Goal: Find specific page/section: Find specific page/section

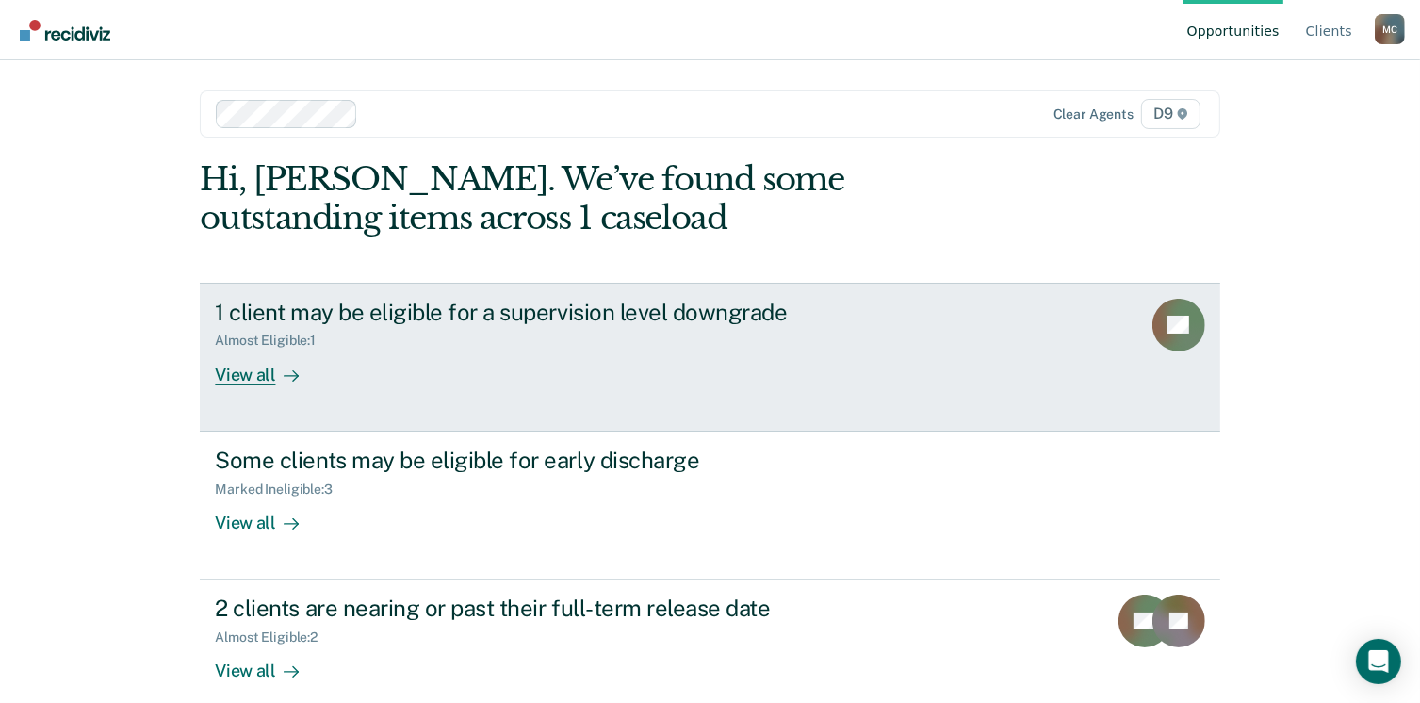
click at [249, 369] on div "View all" at bounding box center [268, 367] width 106 height 37
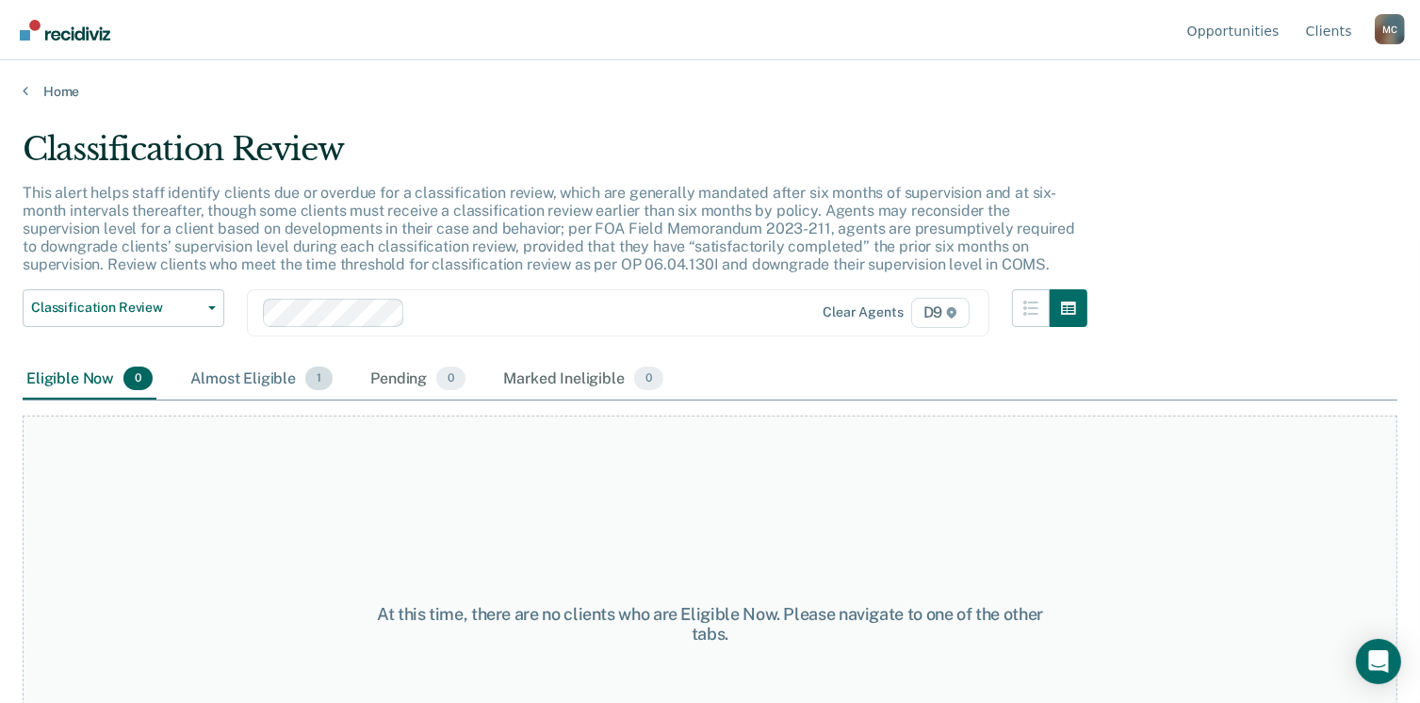
click at [291, 391] on div "Almost Eligible 1" at bounding box center [262, 379] width 150 height 41
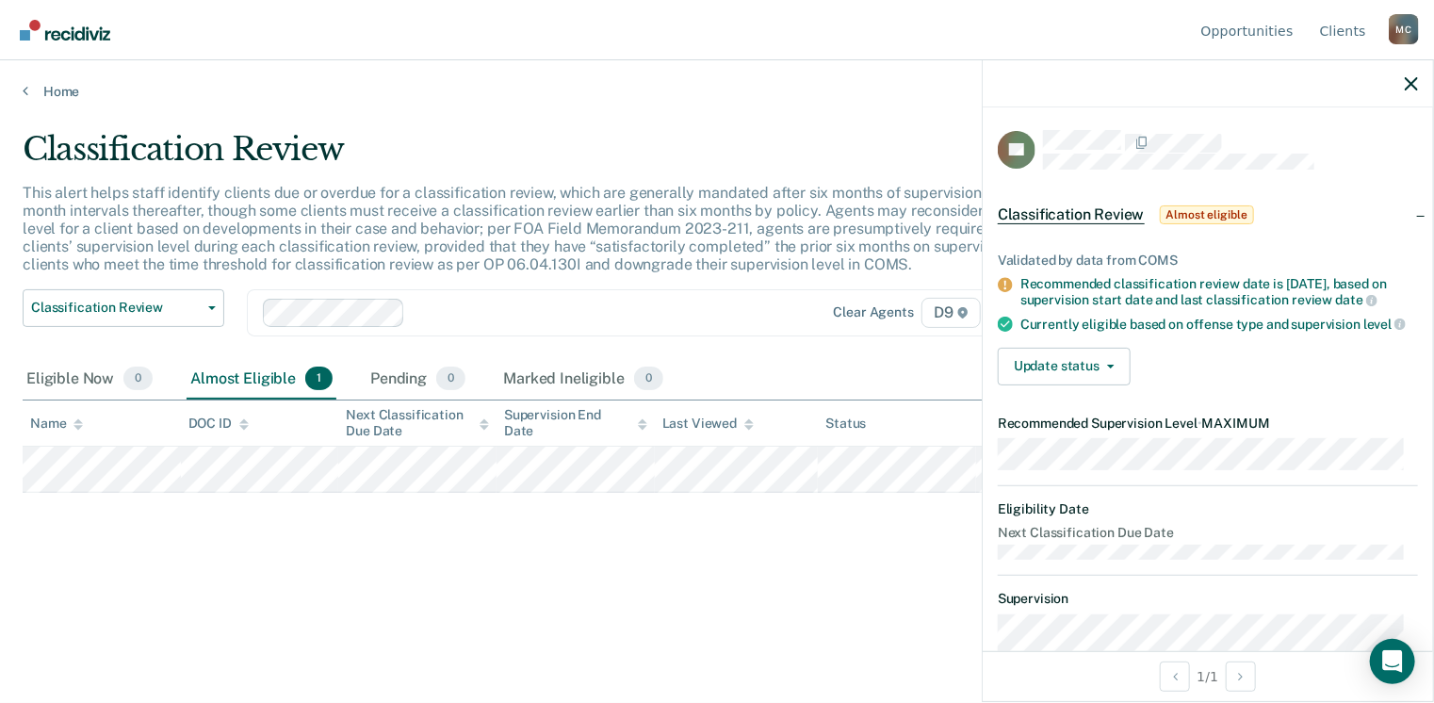
click at [736, 646] on main "Classification Review This alert helps staff identify clients due or overdue fo…" at bounding box center [717, 398] width 1434 height 597
click at [787, 628] on main "Classification Review This alert helps staff identify clients due or overdue fo…" at bounding box center [717, 398] width 1434 height 597
click at [47, 88] on link "Home" at bounding box center [717, 91] width 1389 height 17
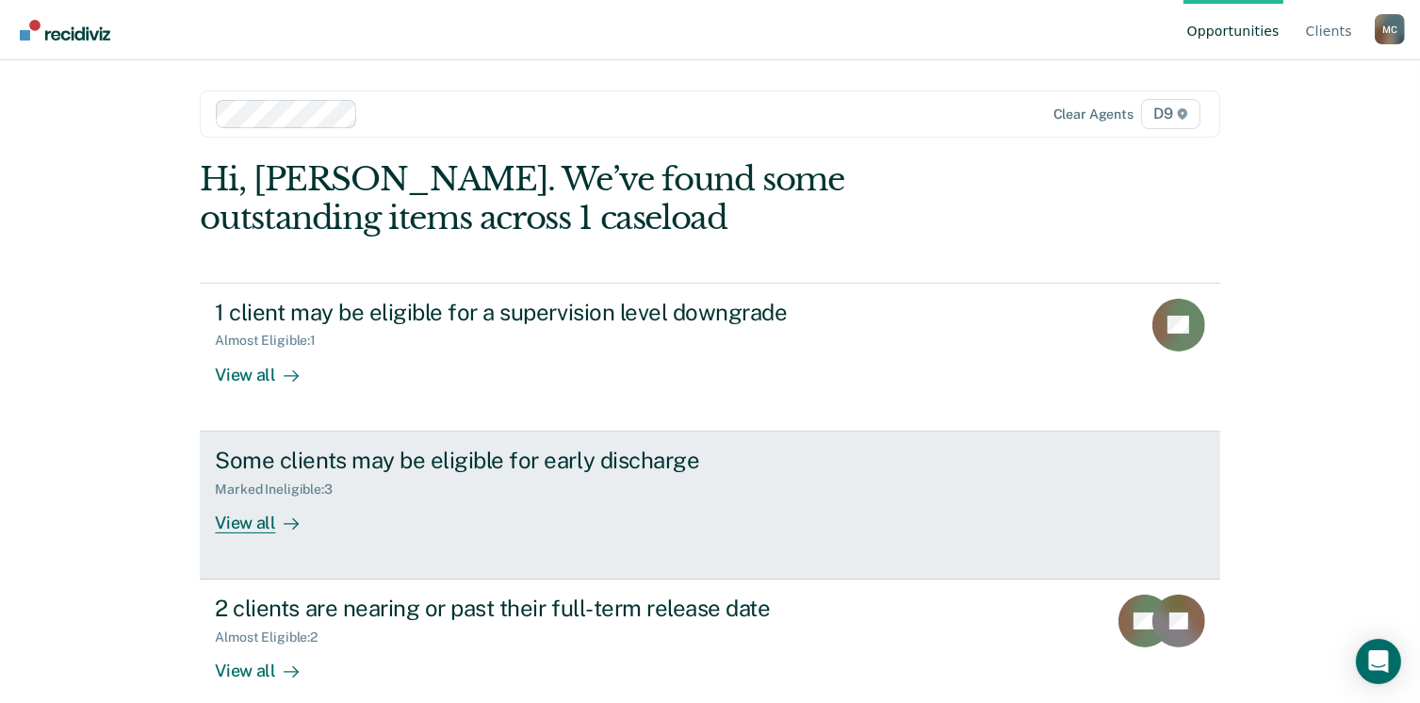
click at [237, 526] on div "View all" at bounding box center [268, 515] width 106 height 37
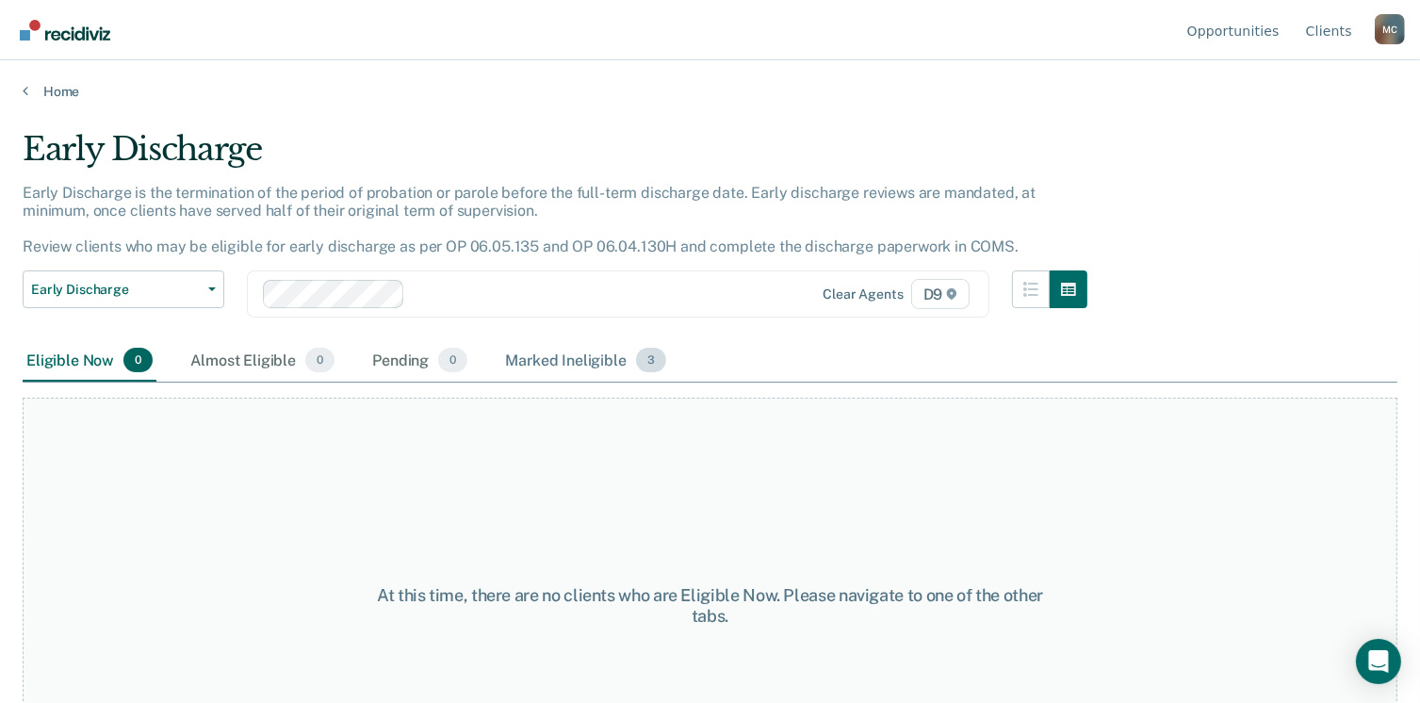
click at [521, 355] on div "Marked Ineligible 3" at bounding box center [585, 360] width 169 height 41
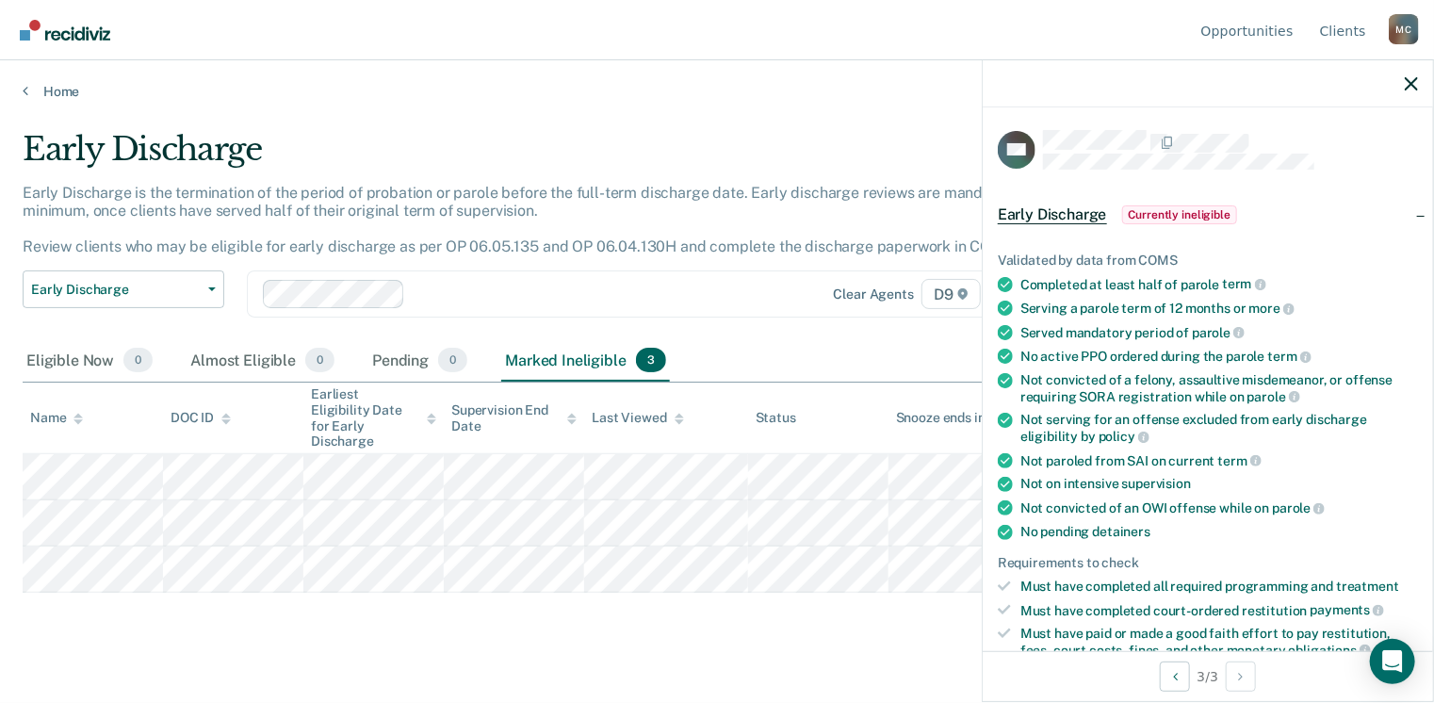
click at [532, 608] on div "Early Discharge Early Discharge is the termination of the period of probation o…" at bounding box center [717, 376] width 1389 height 492
click at [67, 103] on main "Early Discharge Early Discharge is the termination of the period of probation o…" at bounding box center [717, 398] width 1434 height 597
click at [60, 92] on link "Home" at bounding box center [717, 91] width 1389 height 17
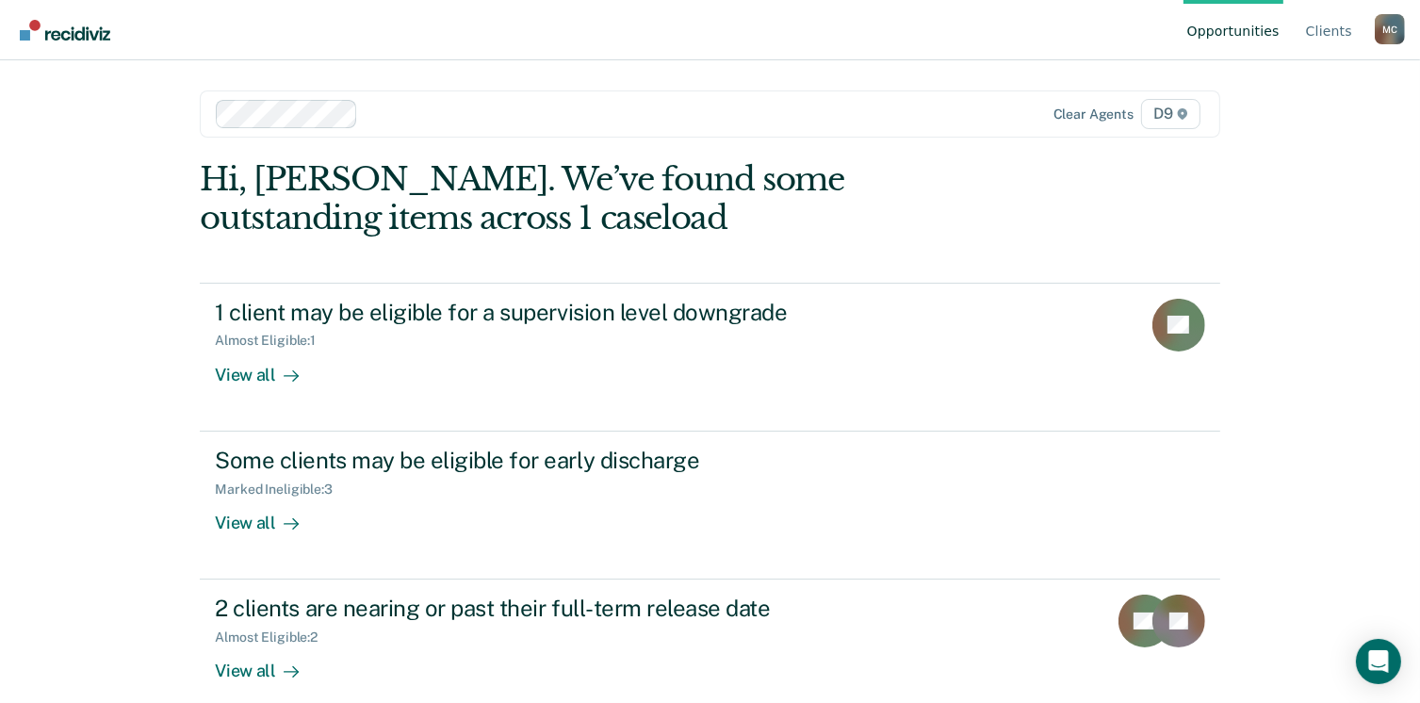
scroll to position [23, 0]
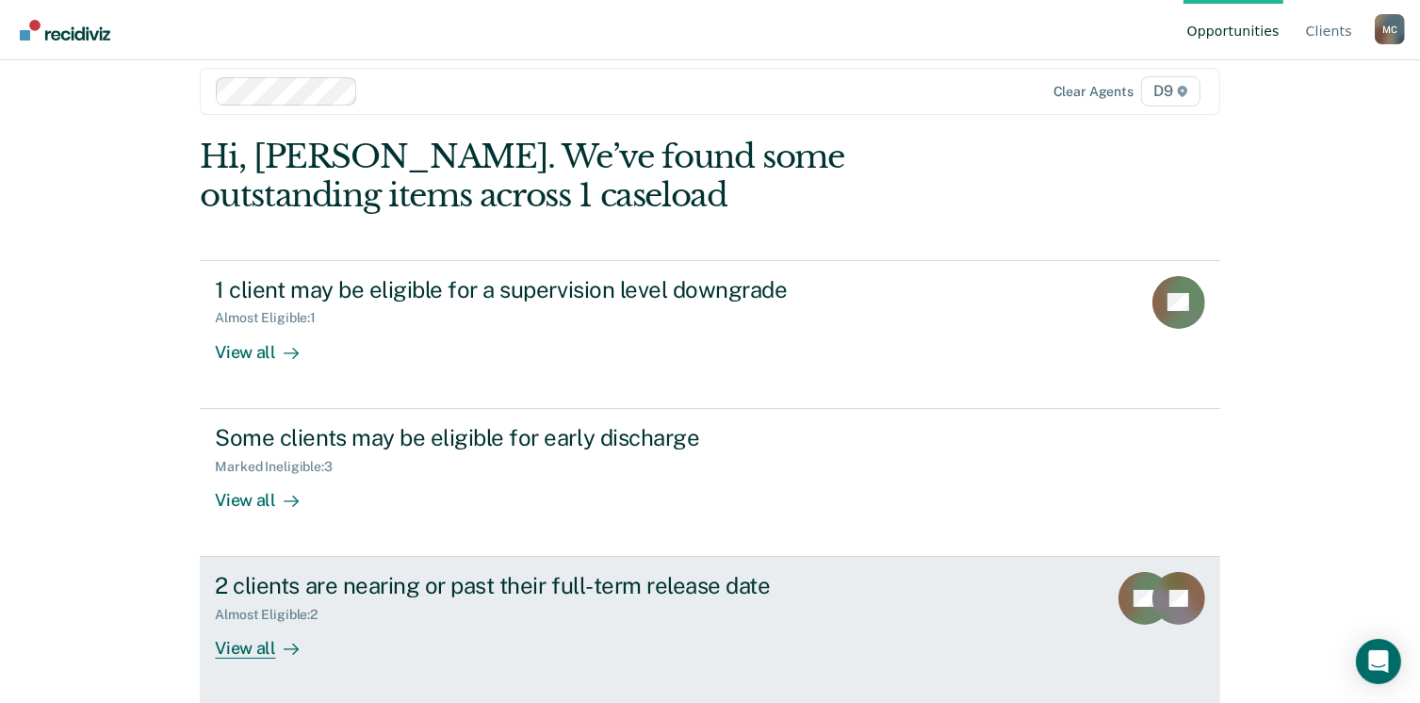
click at [256, 645] on div "View all" at bounding box center [268, 641] width 106 height 37
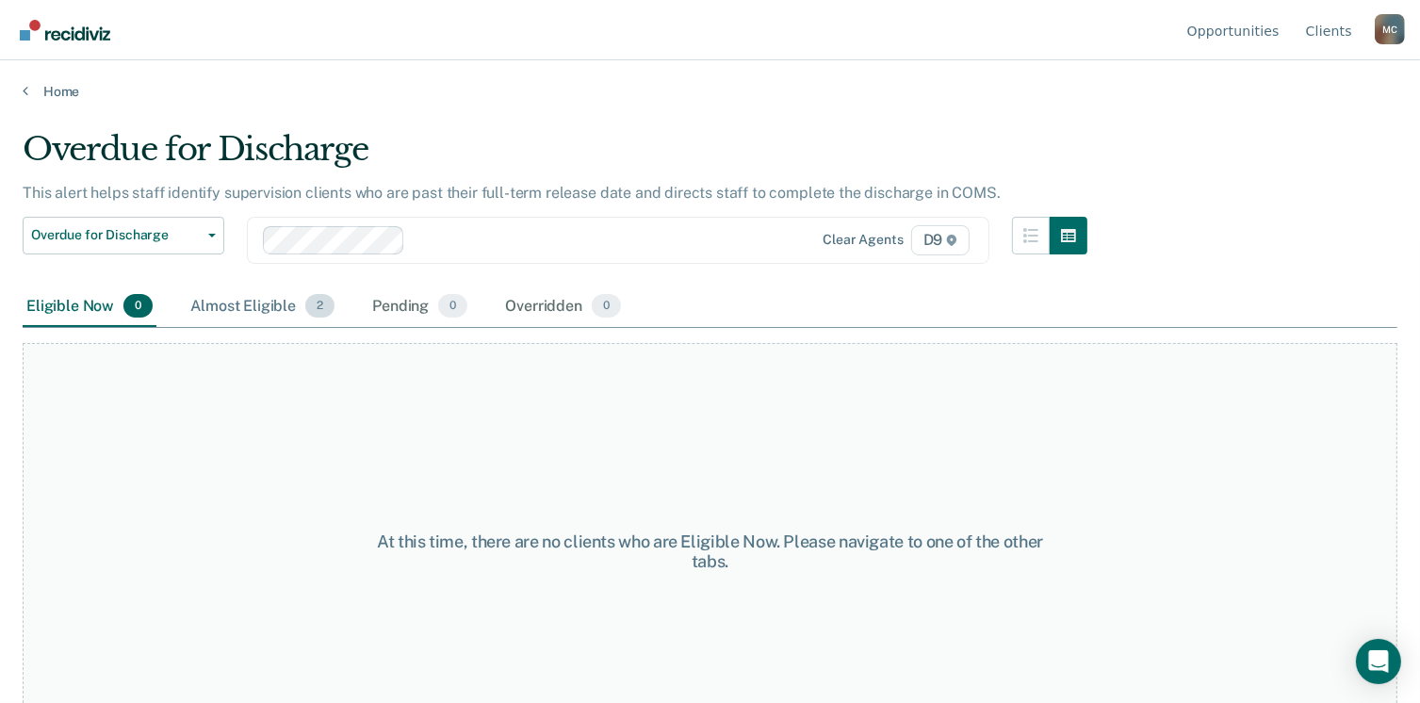
click at [263, 316] on div "Almost Eligible 2" at bounding box center [263, 306] width 152 height 41
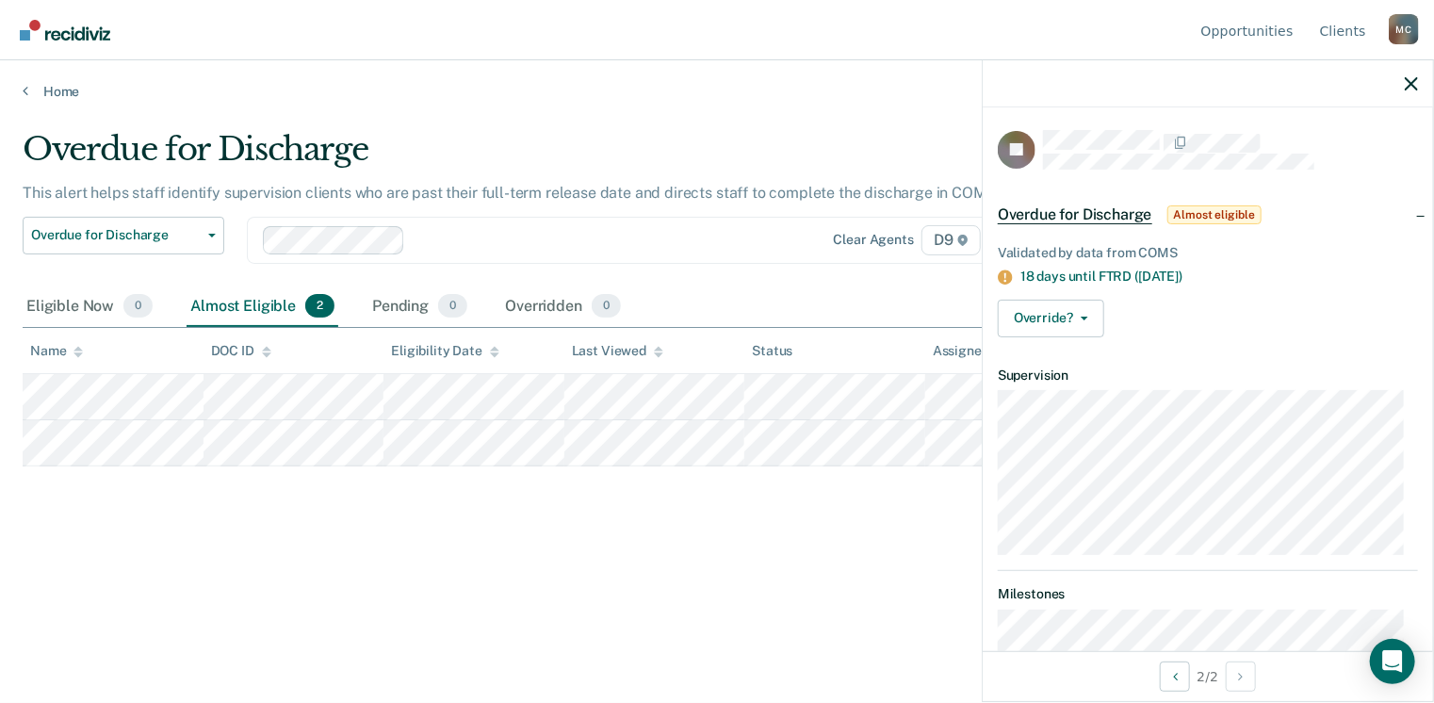
click at [377, 525] on div "Overdue for Discharge This alert helps staff identify supervision clients who a…" at bounding box center [717, 346] width 1389 height 432
click at [64, 84] on link "Home" at bounding box center [717, 91] width 1389 height 17
